Goal: Task Accomplishment & Management: Complete application form

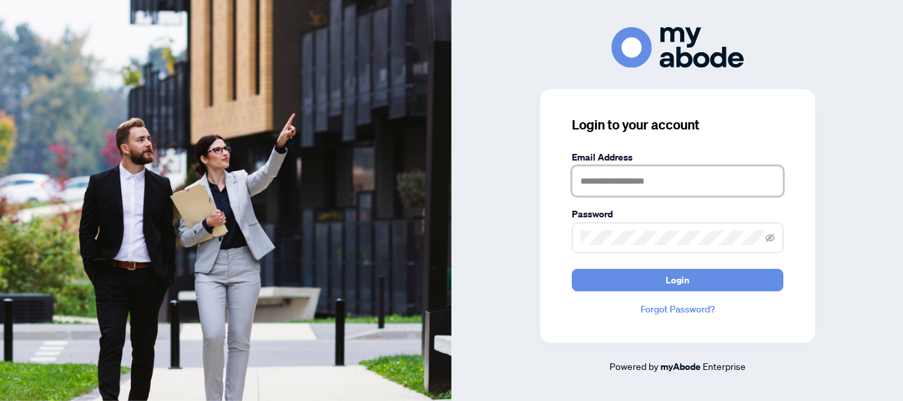
click at [669, 182] on input "text" at bounding box center [678, 181] width 212 height 30
type input "**********"
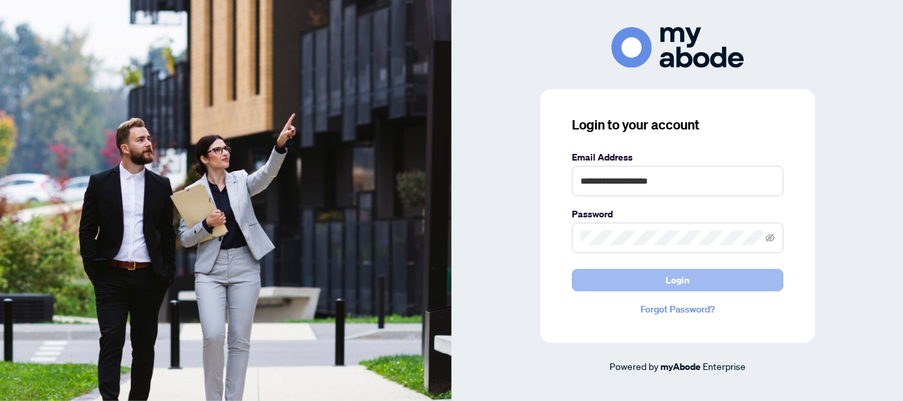
click at [677, 272] on span "Login" at bounding box center [678, 280] width 24 height 21
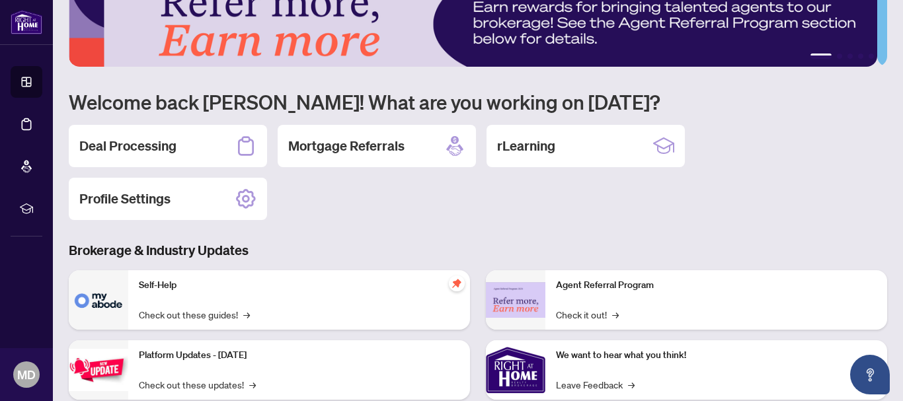
scroll to position [114, 0]
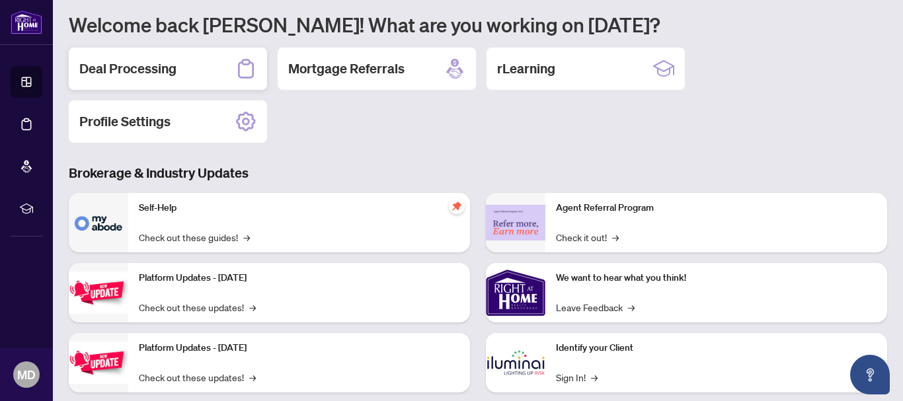
click at [131, 66] on h2 "Deal Processing" at bounding box center [127, 69] width 97 height 19
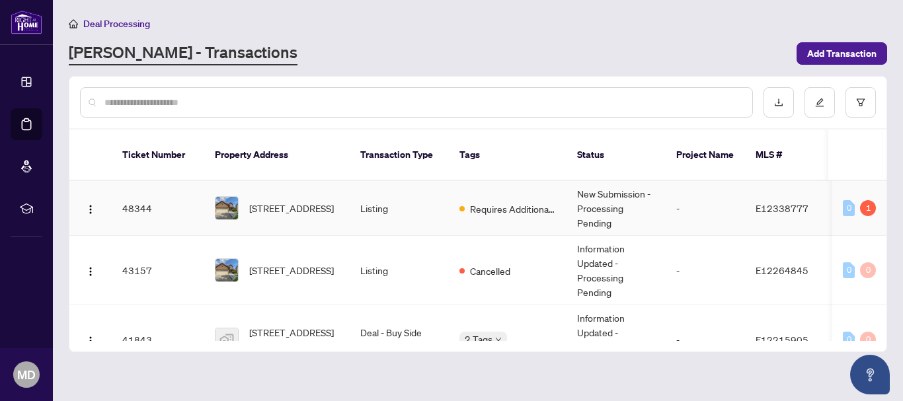
click at [306, 208] on td "[STREET_ADDRESS]" at bounding box center [277, 208] width 146 height 55
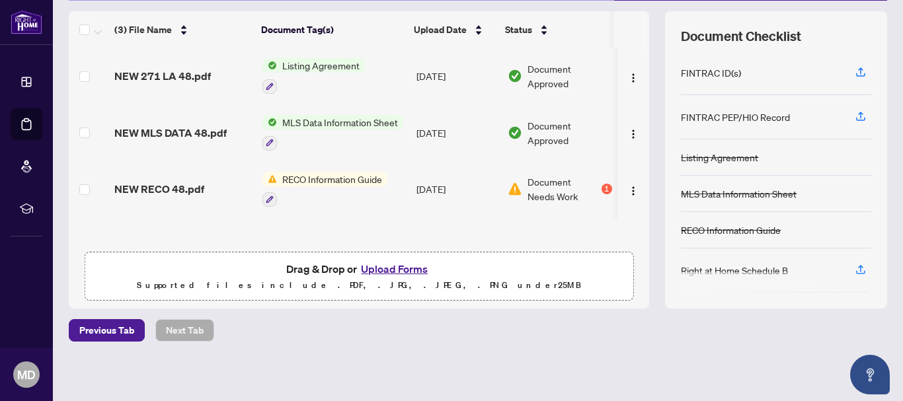
scroll to position [172, 0]
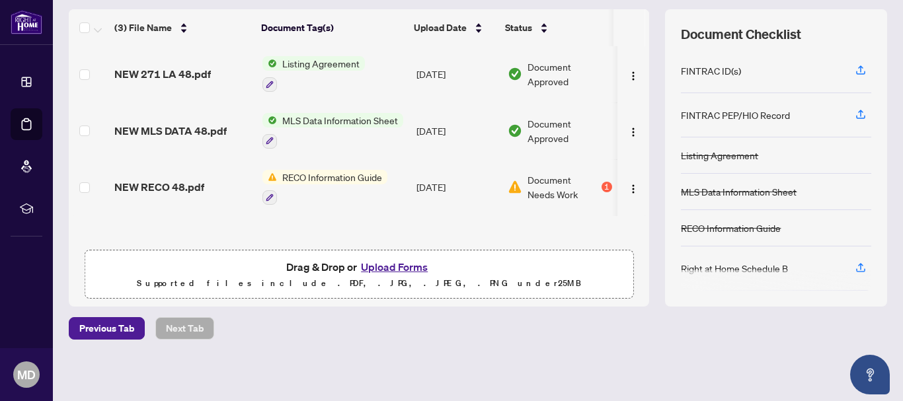
click at [403, 265] on button "Upload Forms" at bounding box center [394, 267] width 75 height 17
click at [398, 265] on button "Upload Forms" at bounding box center [394, 267] width 75 height 17
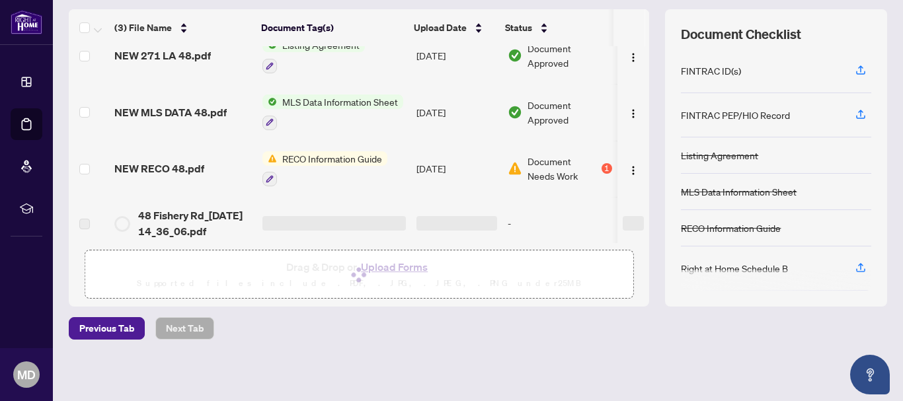
scroll to position [30, 0]
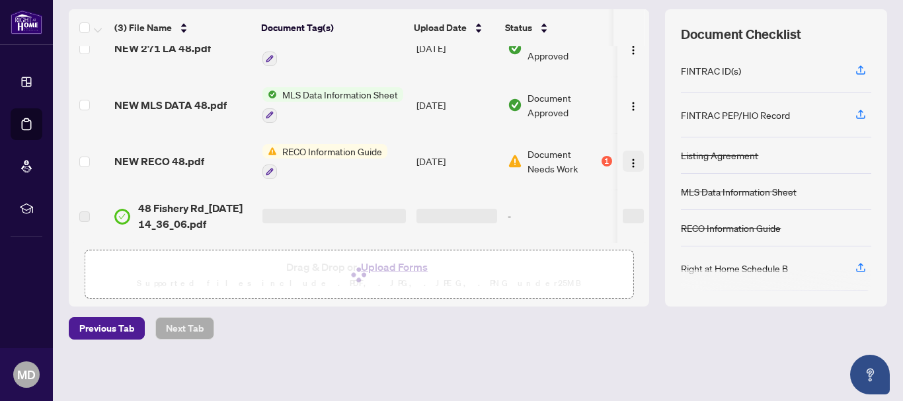
click at [628, 159] on img "button" at bounding box center [633, 163] width 11 height 11
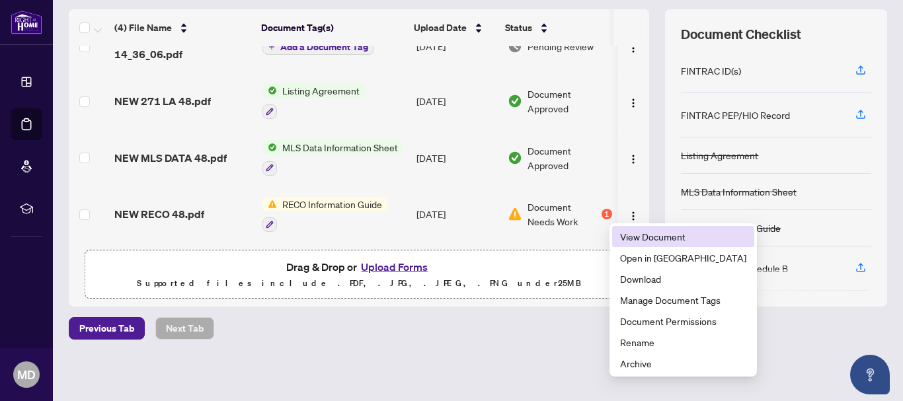
click at [638, 239] on span "View Document" at bounding box center [683, 237] width 126 height 15
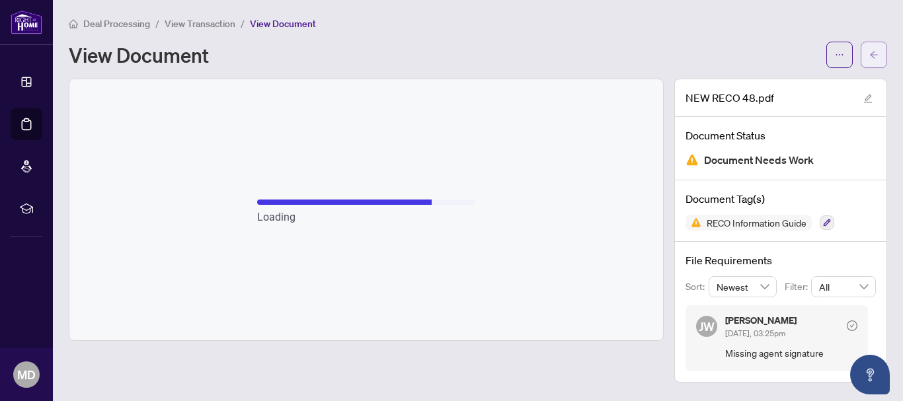
click at [872, 54] on icon "arrow-left" at bounding box center [874, 54] width 8 height 7
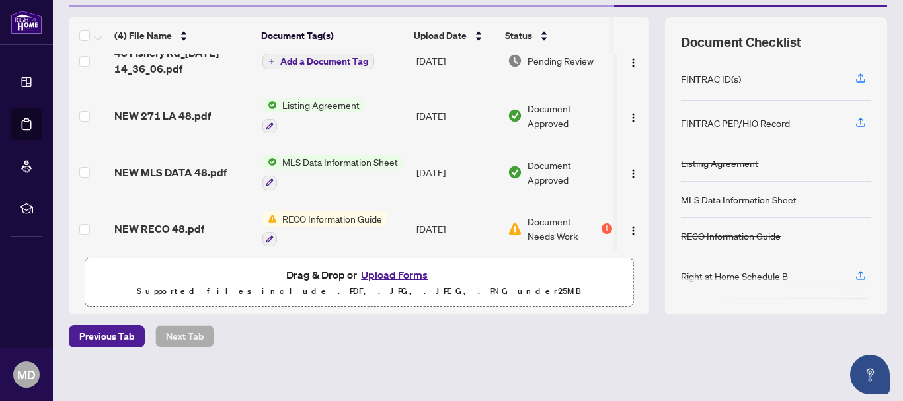
scroll to position [30, 0]
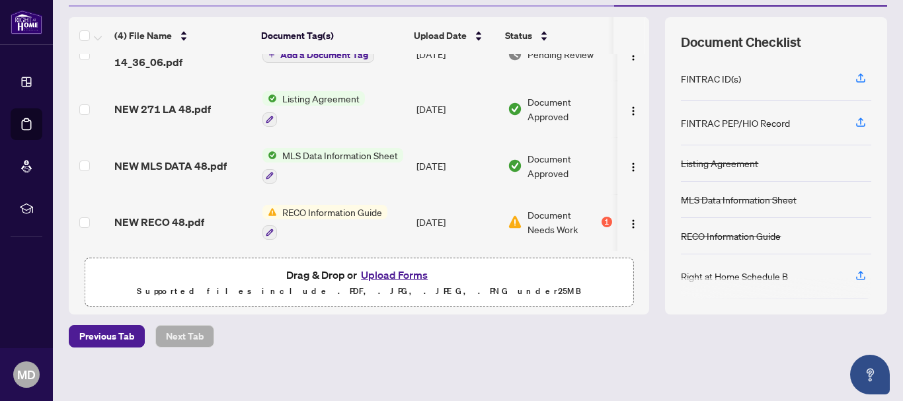
click at [388, 274] on button "Upload Forms" at bounding box center [394, 275] width 75 height 17
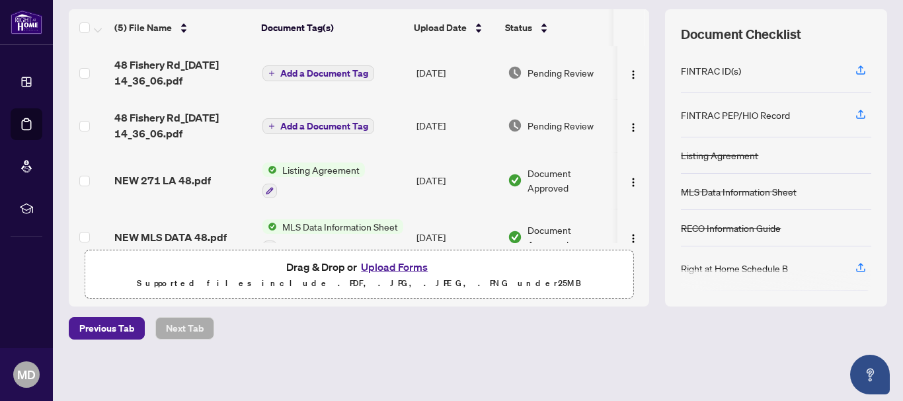
scroll to position [0, 0]
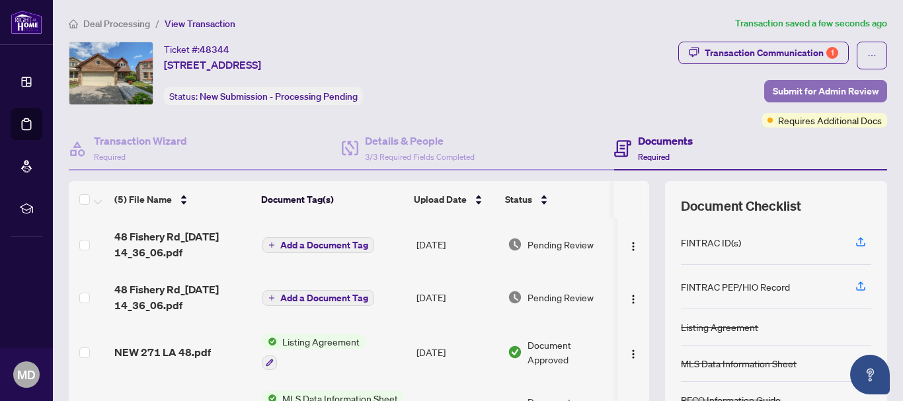
click at [818, 85] on span "Submit for Admin Review" at bounding box center [826, 91] width 106 height 21
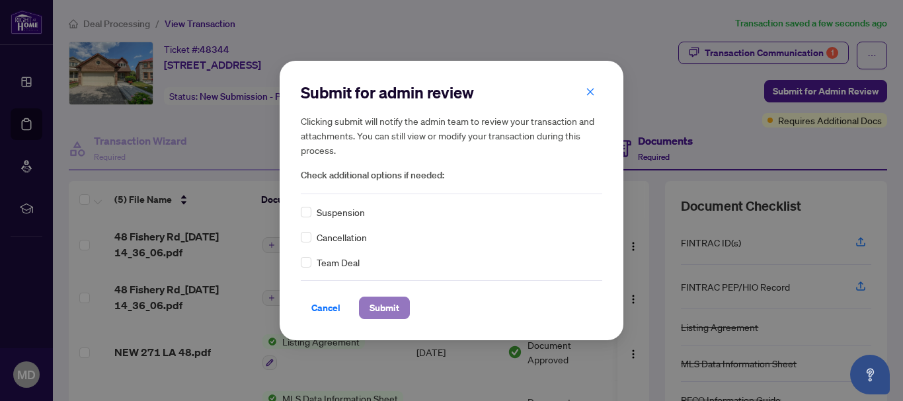
click at [376, 307] on span "Submit" at bounding box center [385, 308] width 30 height 21
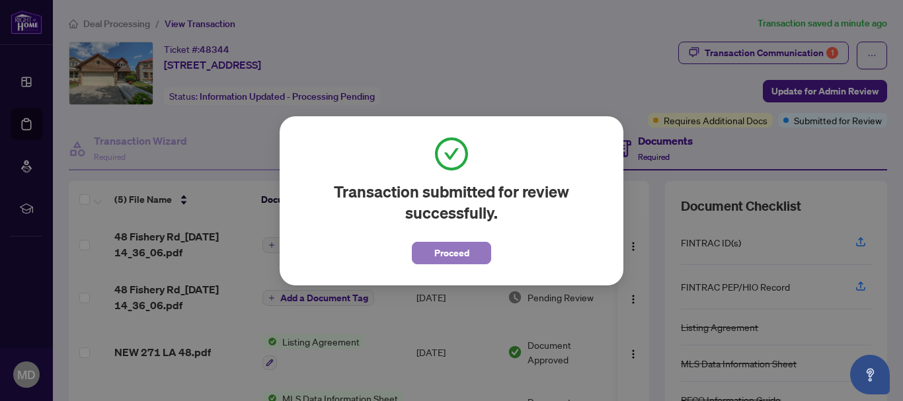
click at [439, 255] on span "Proceed" at bounding box center [452, 253] width 35 height 21
